Goal: Task Accomplishment & Management: Manage account settings

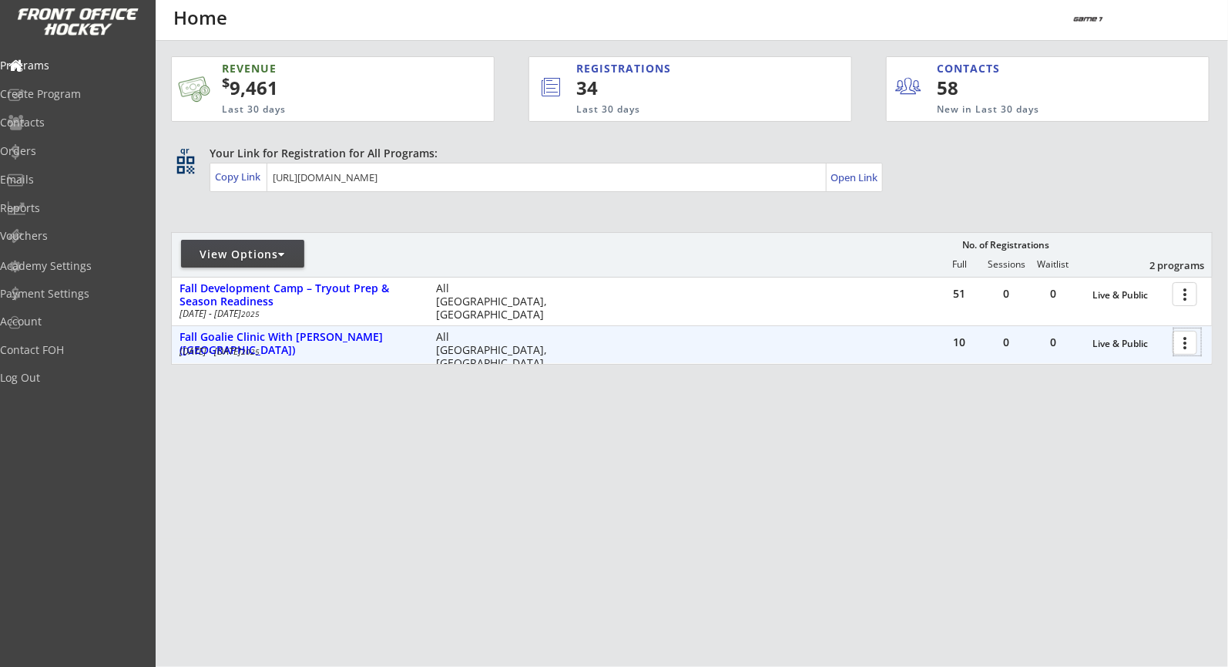
click at [1191, 345] on div at bounding box center [1187, 341] width 27 height 27
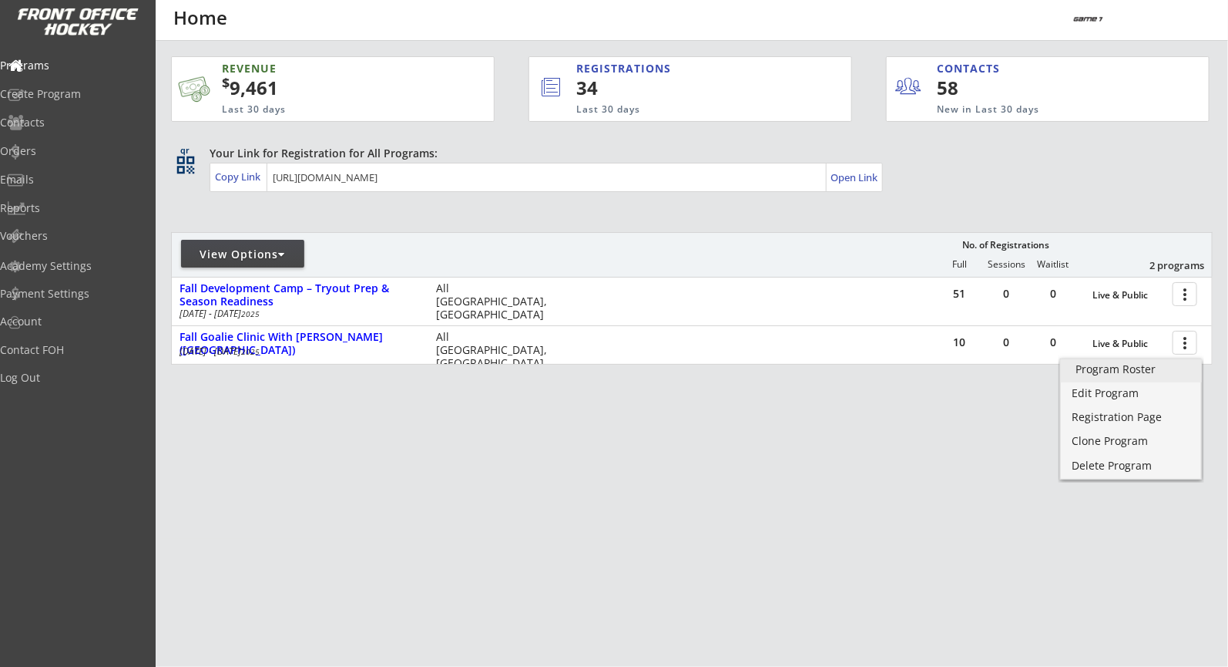
click at [1154, 372] on div "Program Roster" at bounding box center [1132, 369] width 111 height 11
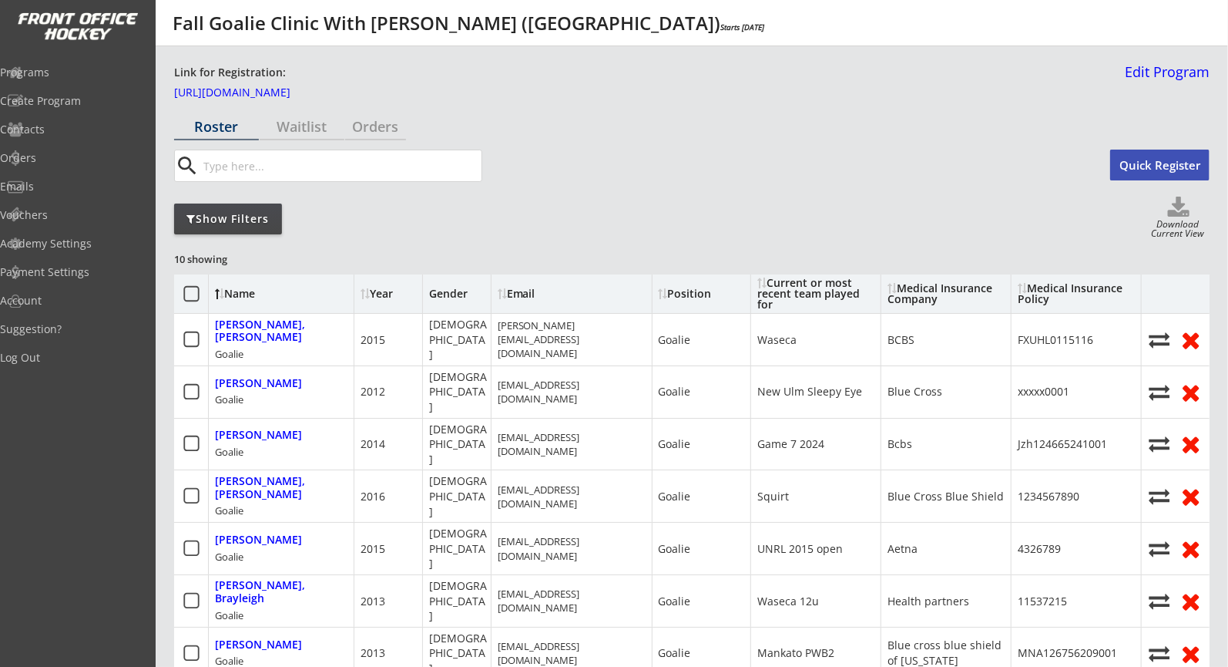
click at [368, 174] on input "input" at bounding box center [340, 165] width 281 height 31
paste input "[EMAIL_ADDRESS][DOMAIN_NAME]"
type input "[EMAIL_ADDRESS][DOMAIN_NAME]"
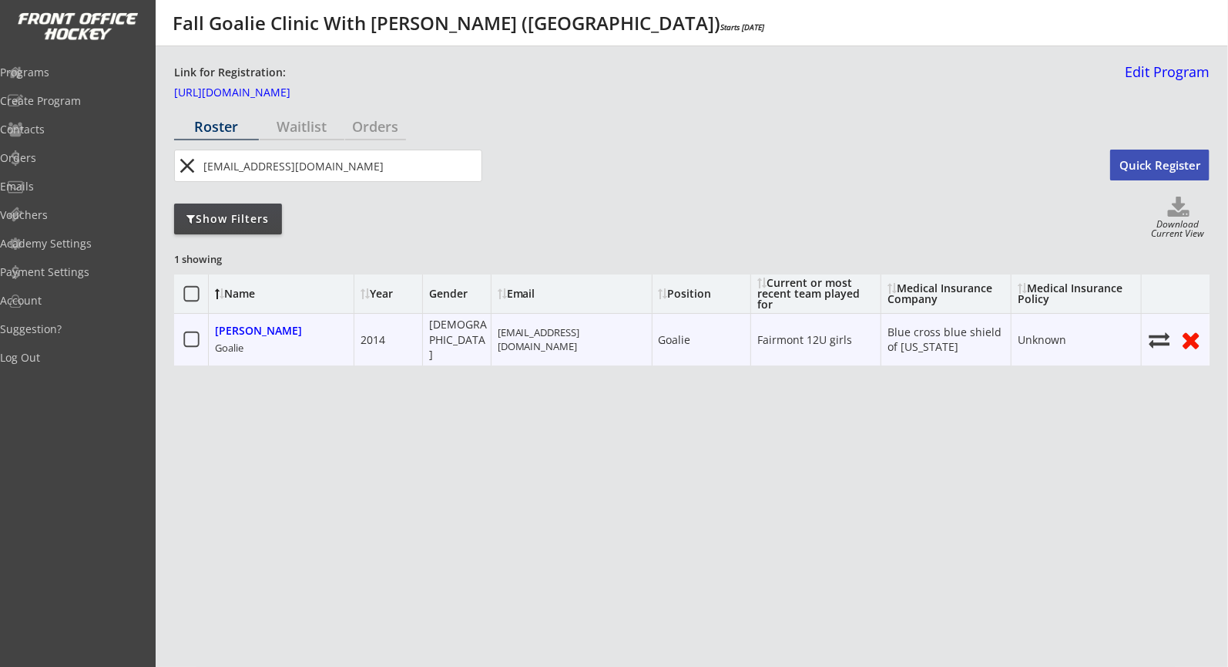
click at [1199, 336] on icon at bounding box center [1191, 340] width 25 height 24
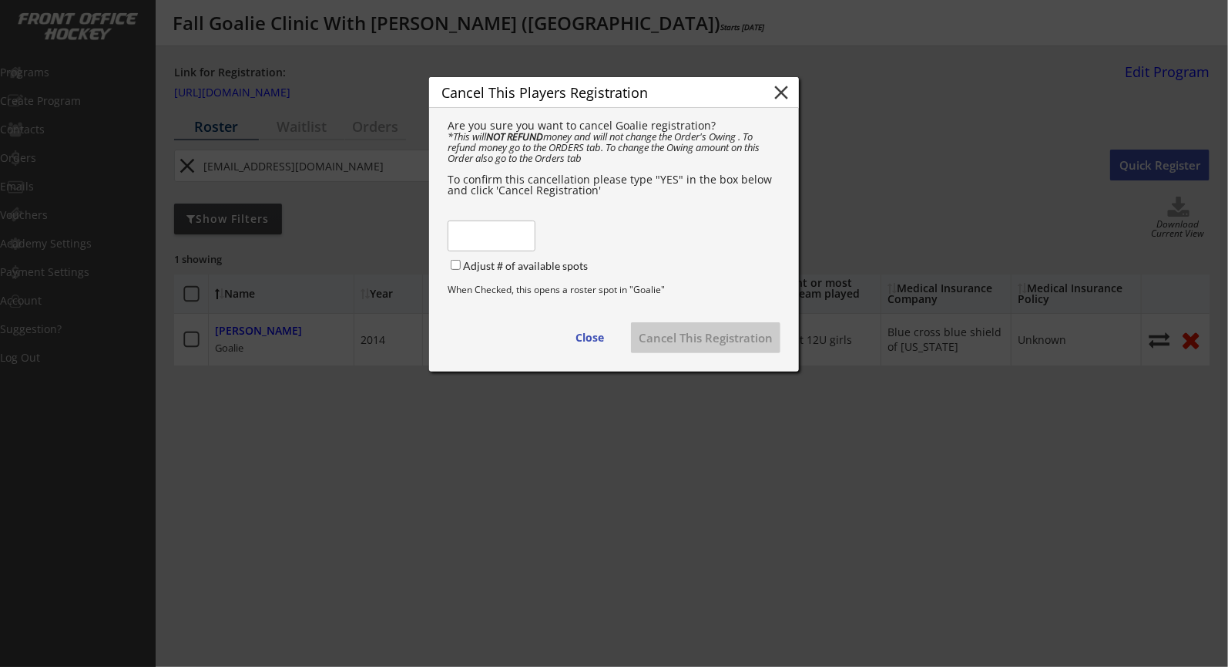
click at [526, 244] on input "input" at bounding box center [492, 235] width 88 height 31
type input "YES"
click at [457, 261] on input "Adjust # of available spots" at bounding box center [456, 265] width 10 height 10
checkbox input "true"
click at [734, 334] on button "Cancel This Registration" at bounding box center [706, 337] width 150 height 31
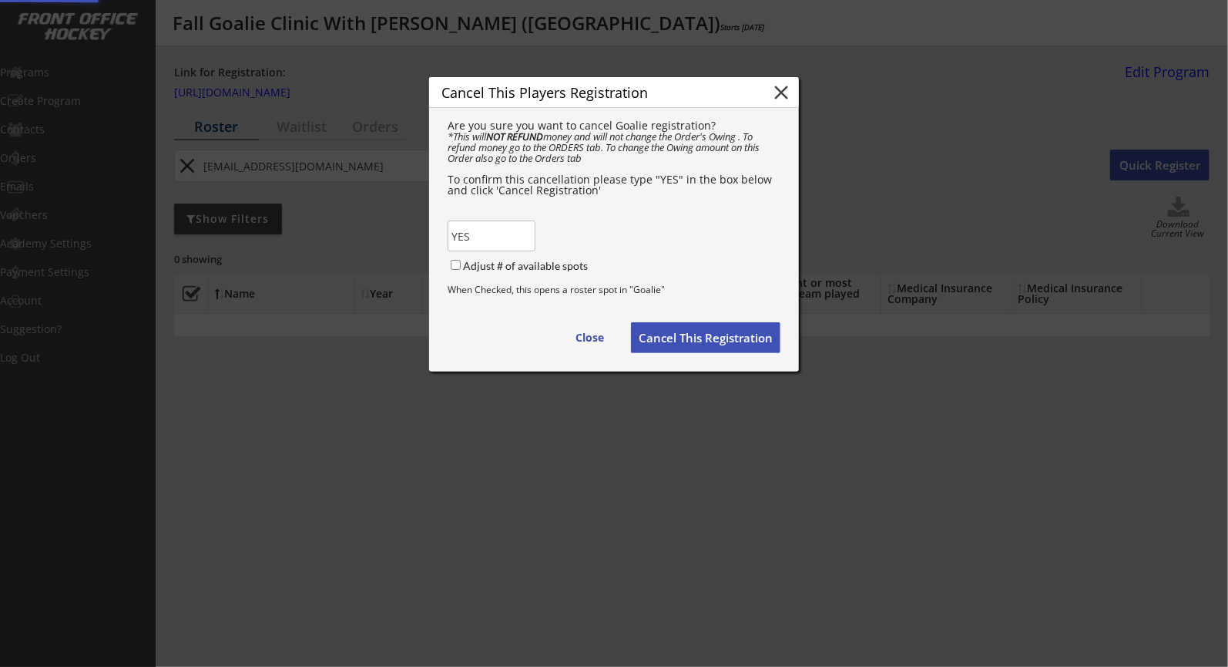
checkbox input "false"
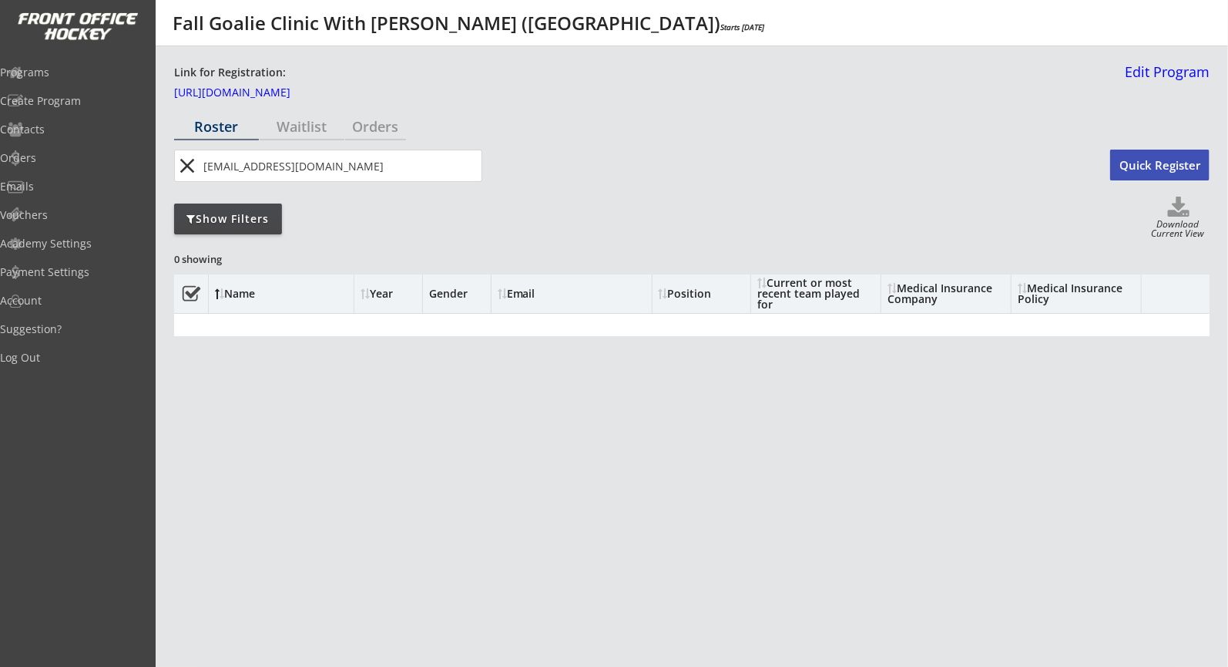
click at [186, 159] on button "close" at bounding box center [187, 165] width 25 height 25
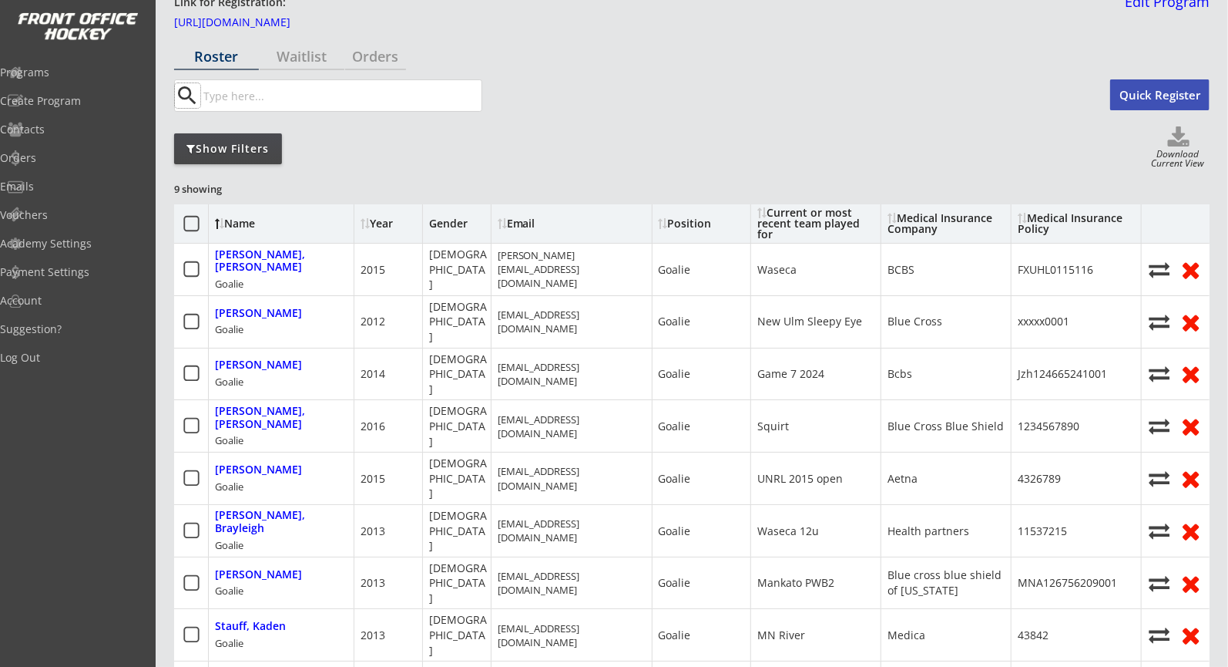
scroll to position [69, 0]
